Goal: Information Seeking & Learning: Check status

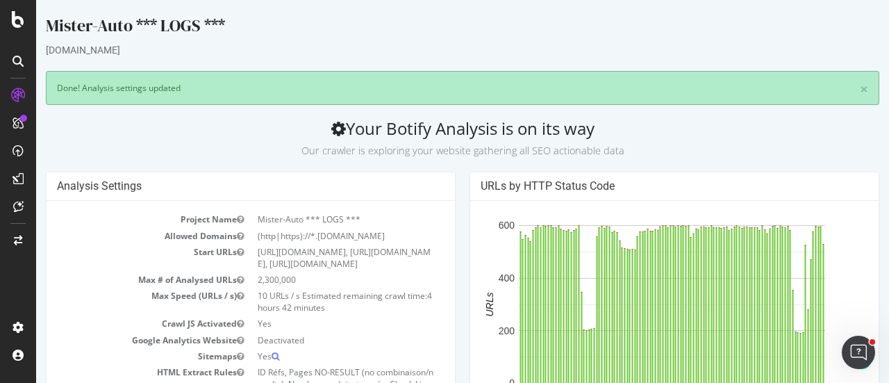
scroll to position [582, 0]
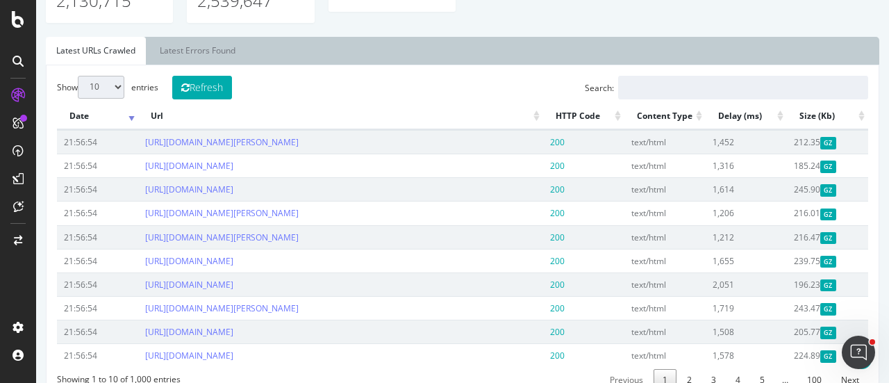
scroll to position [567, 0]
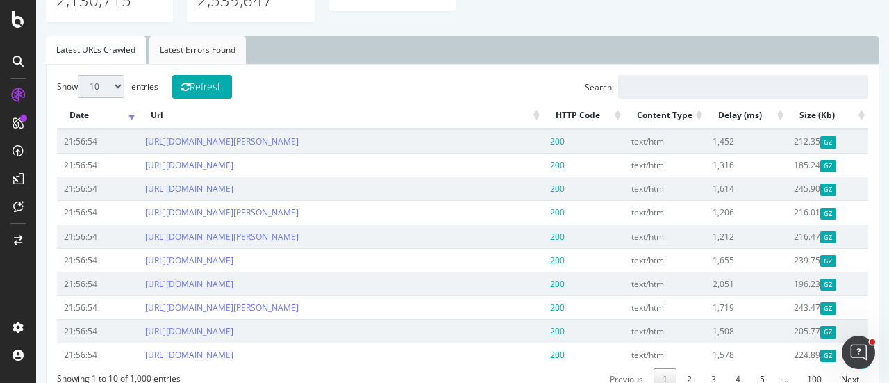
click at [211, 64] on link "Latest Errors Found" at bounding box center [197, 50] width 97 height 28
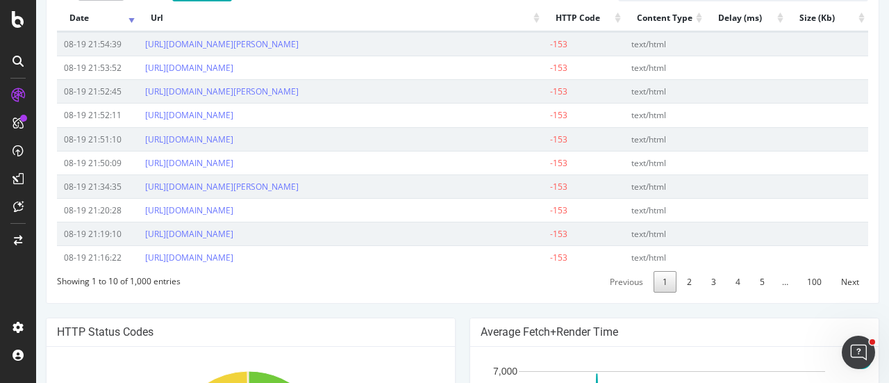
scroll to position [659, 0]
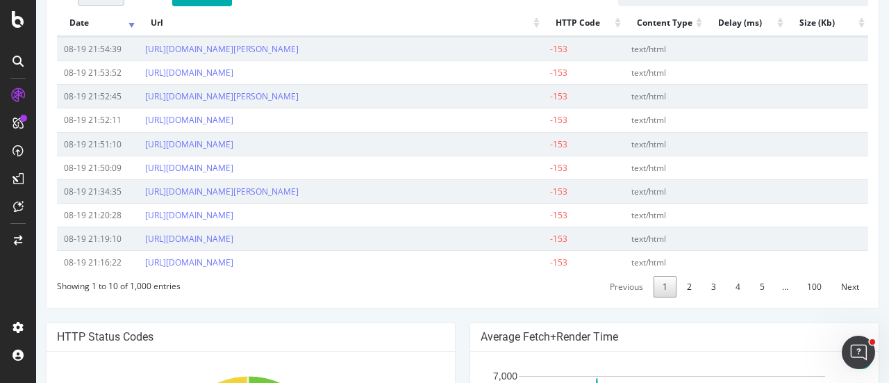
select select "100"
